Goal: Navigation & Orientation: Go to known website

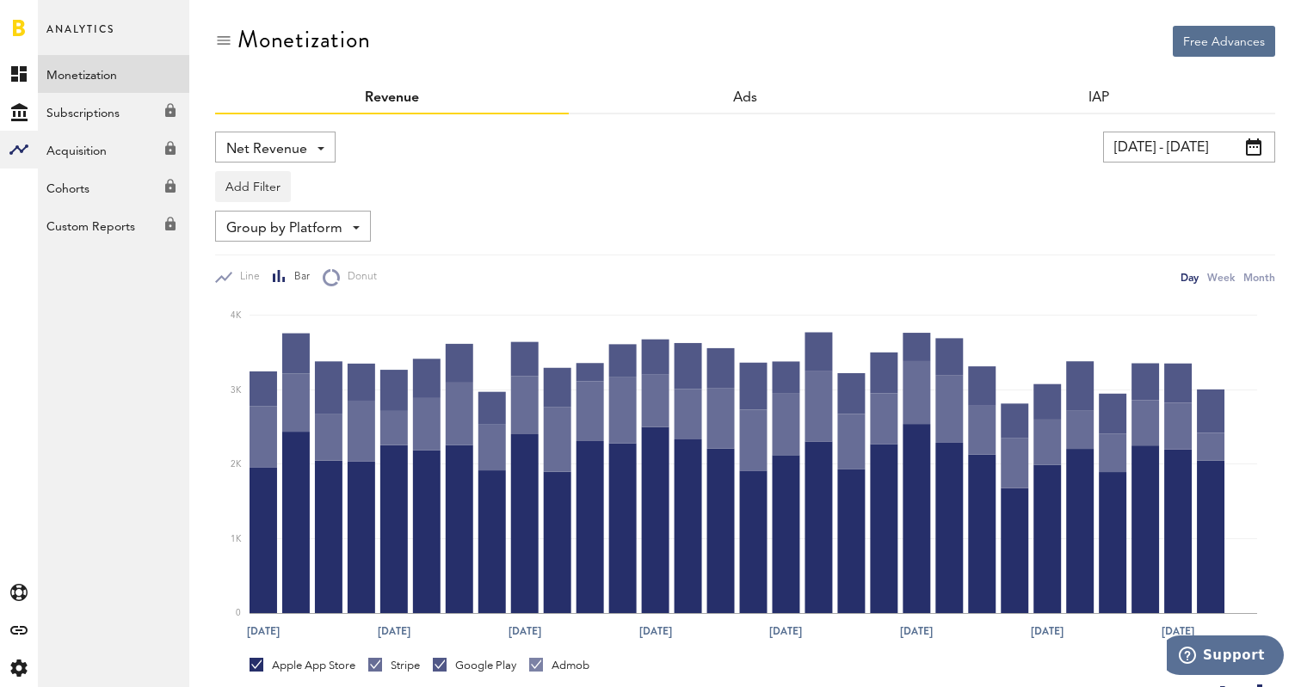
click at [19, 28] on link at bounding box center [19, 27] width 12 height 17
